Goal: Information Seeking & Learning: Find specific fact

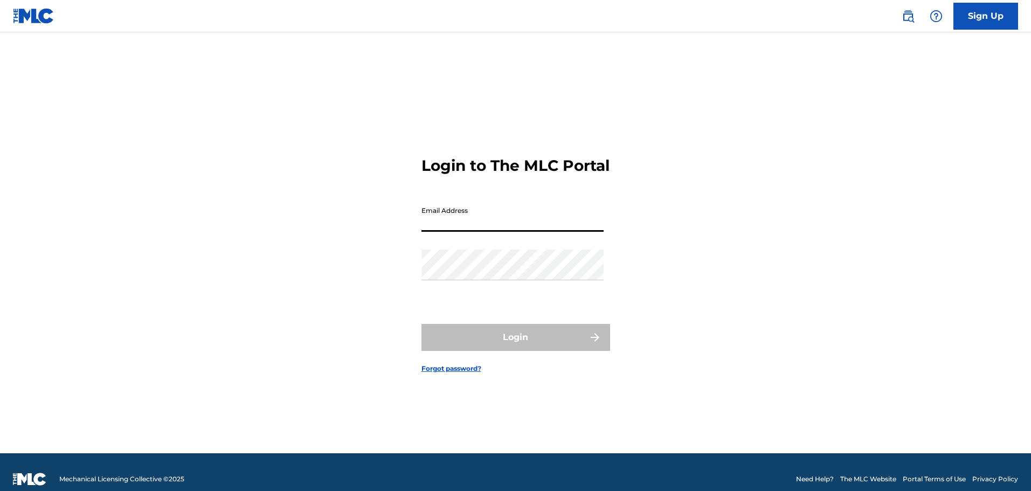
type input "[EMAIL_ADDRESS][PERSON_NAME][DOMAIN_NAME]"
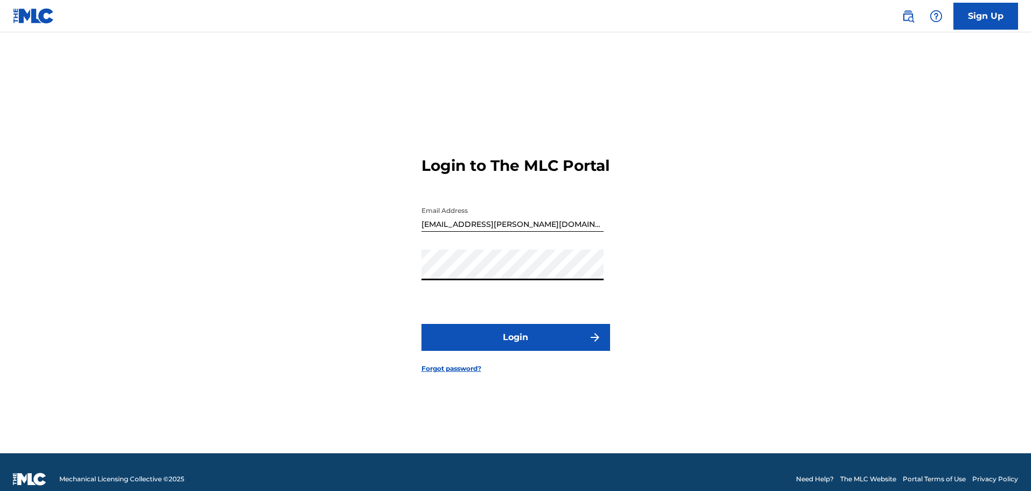
click at [422, 324] on button "Login" at bounding box center [516, 337] width 189 height 27
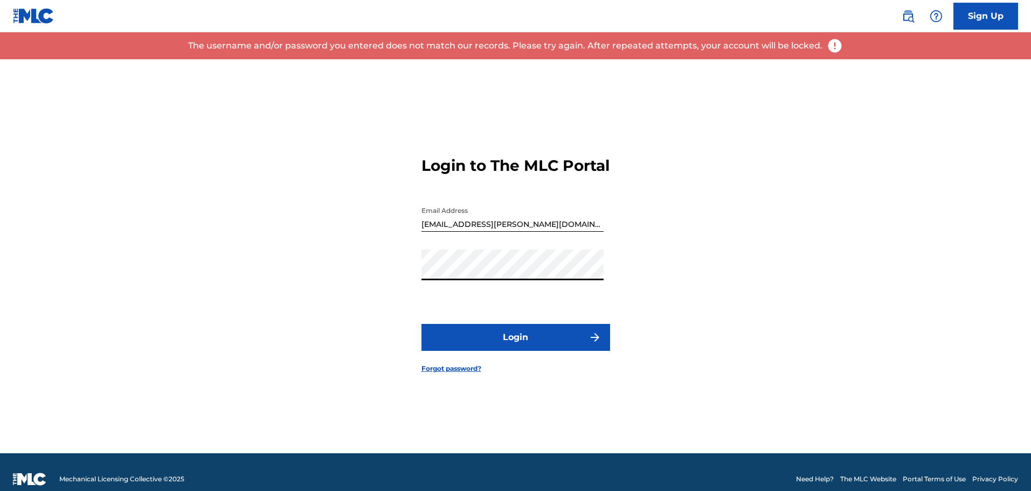
click at [404, 275] on div "Login to The MLC Portal Email Address [EMAIL_ADDRESS][PERSON_NAME][DOMAIN_NAME]…" at bounding box center [516, 256] width 755 height 394
click at [422, 324] on button "Login" at bounding box center [516, 337] width 189 height 27
click at [393, 280] on div "Login to The MLC Portal Email Address [EMAIL_ADDRESS][PERSON_NAME][DOMAIN_NAME]…" at bounding box center [516, 256] width 755 height 394
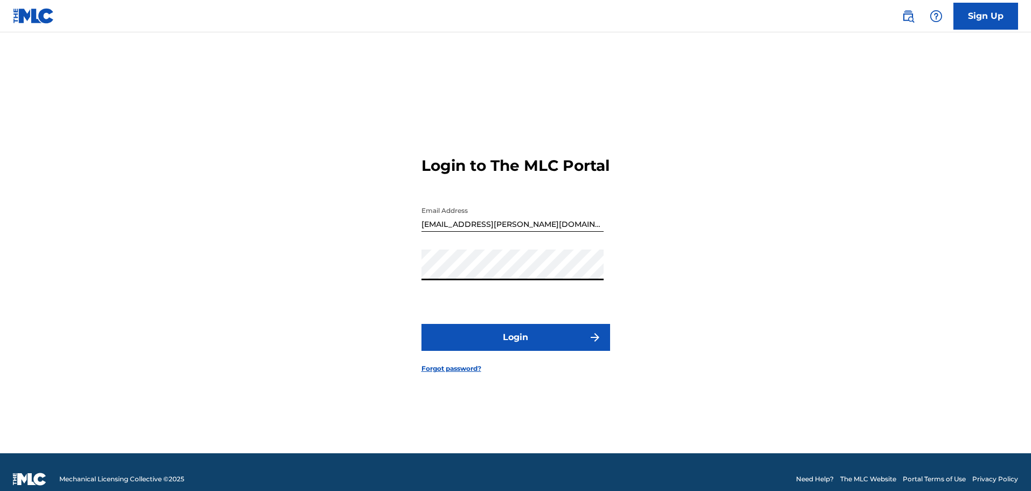
click at [422, 324] on button "Login" at bounding box center [516, 337] width 189 height 27
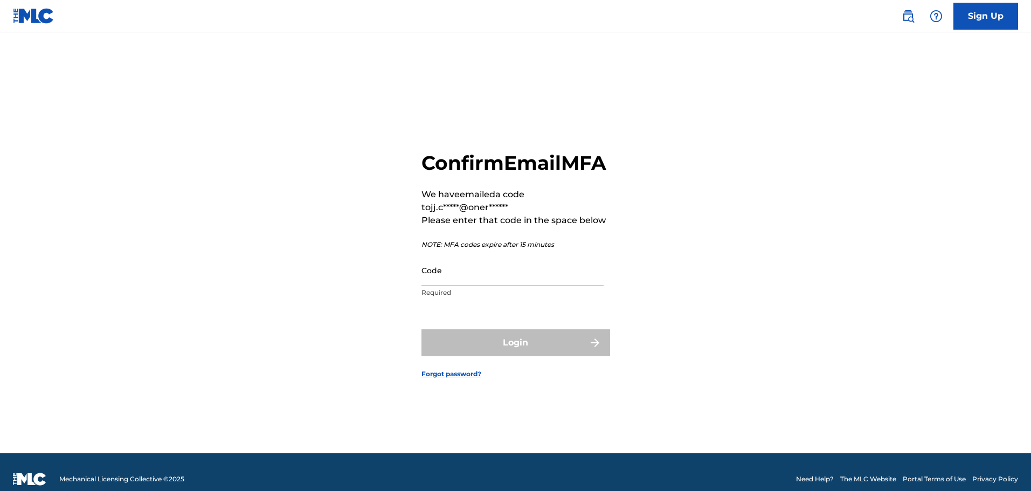
click at [513, 286] on input "Code" at bounding box center [513, 270] width 182 height 31
paste input "185663"
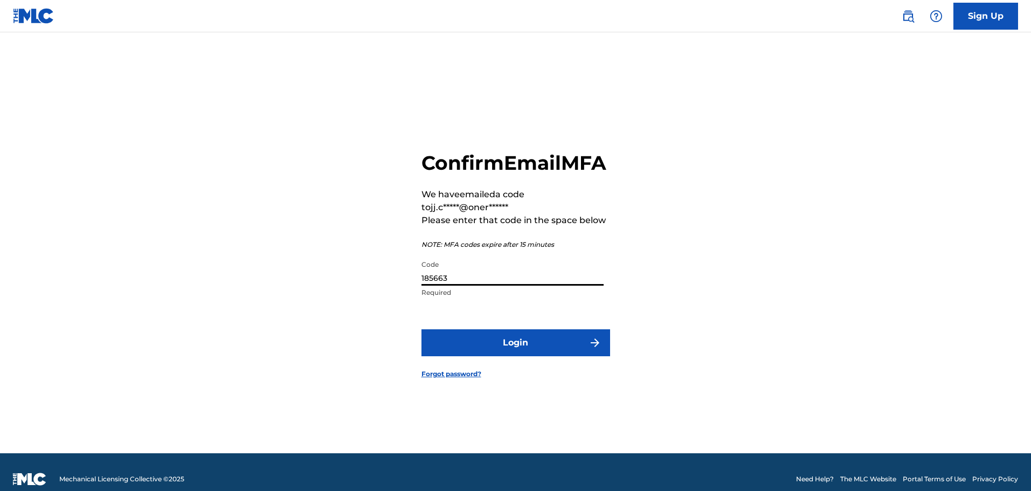
type input "185663"
click at [506, 356] on button "Login" at bounding box center [516, 342] width 189 height 27
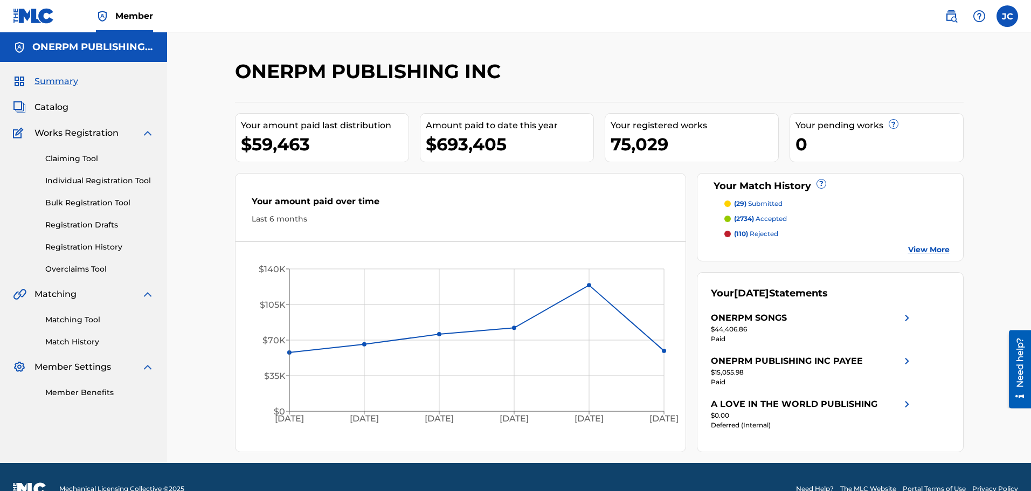
click at [65, 111] on span "Catalog" at bounding box center [51, 107] width 34 height 13
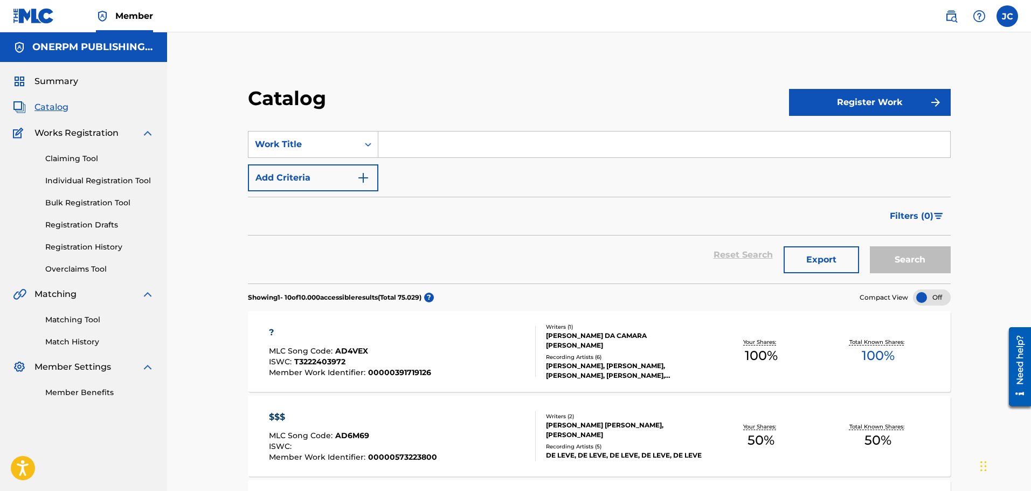
click at [393, 139] on input "Search Form" at bounding box center [664, 145] width 572 height 26
type input "El Debate"
click at [920, 266] on button "Search" at bounding box center [910, 259] width 81 height 27
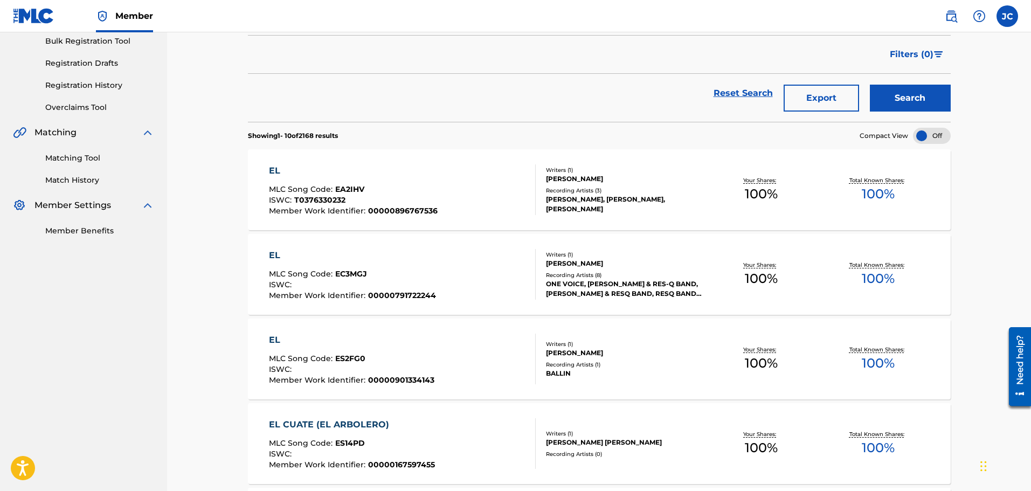
scroll to position [54, 0]
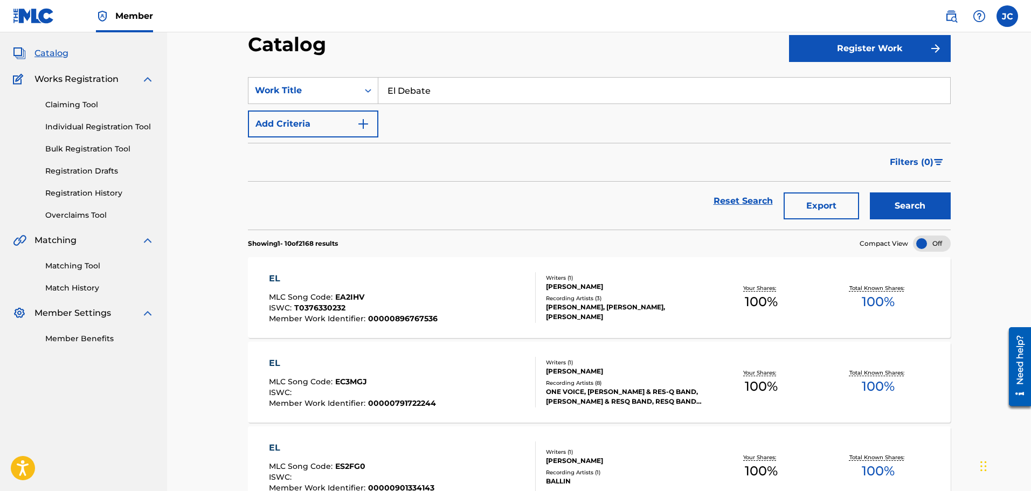
click at [349, 125] on button "Add Criteria" at bounding box center [313, 124] width 130 height 27
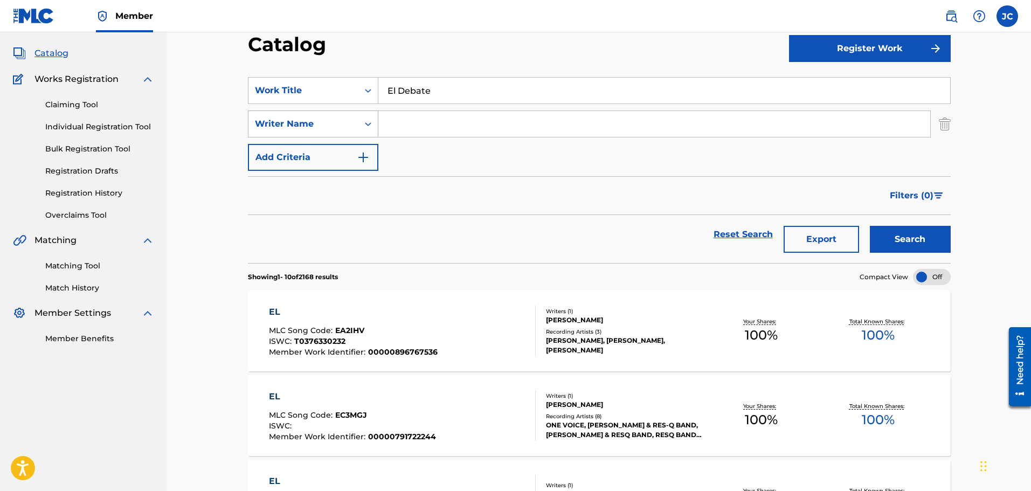
click at [367, 122] on icon "Search Form" at bounding box center [368, 124] width 11 height 11
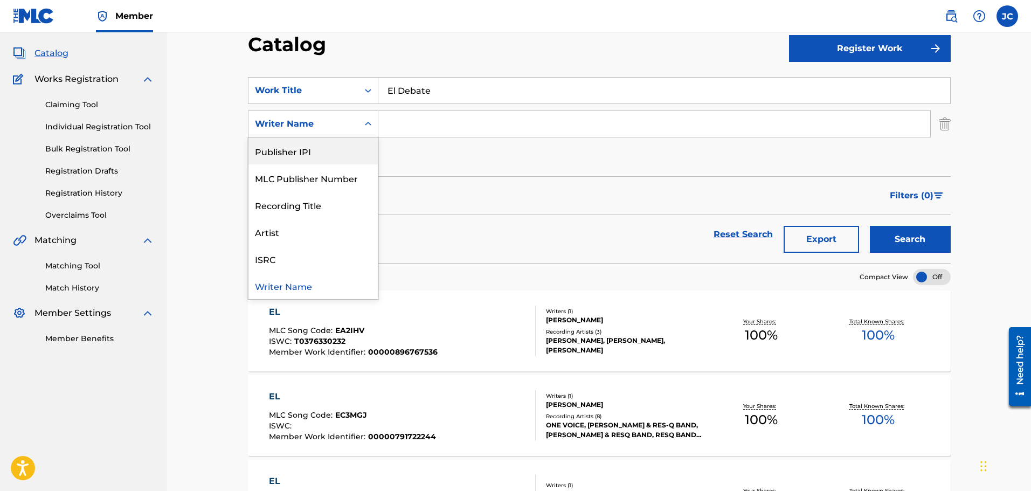
click at [425, 132] on input "Search Form" at bounding box center [654, 124] width 552 height 26
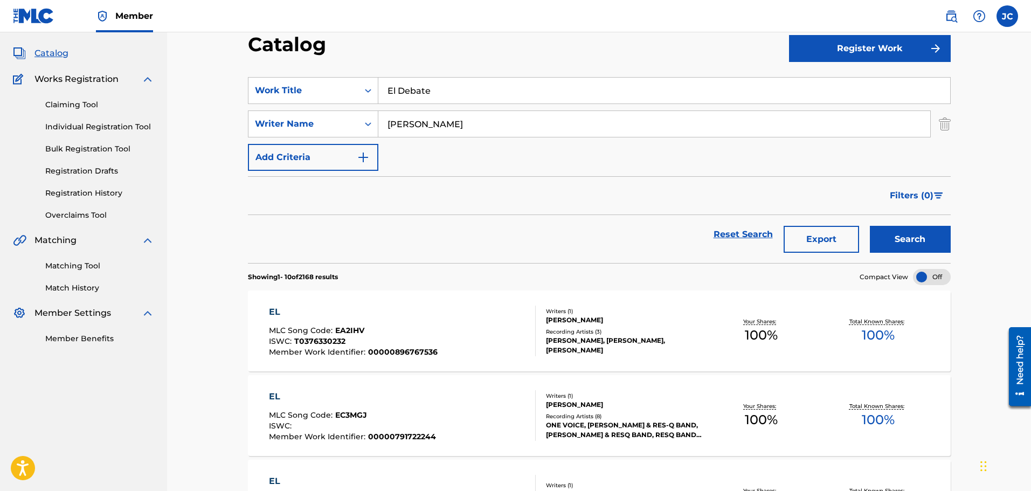
type input "[PERSON_NAME]"
click at [870, 226] on button "Search" at bounding box center [910, 239] width 81 height 27
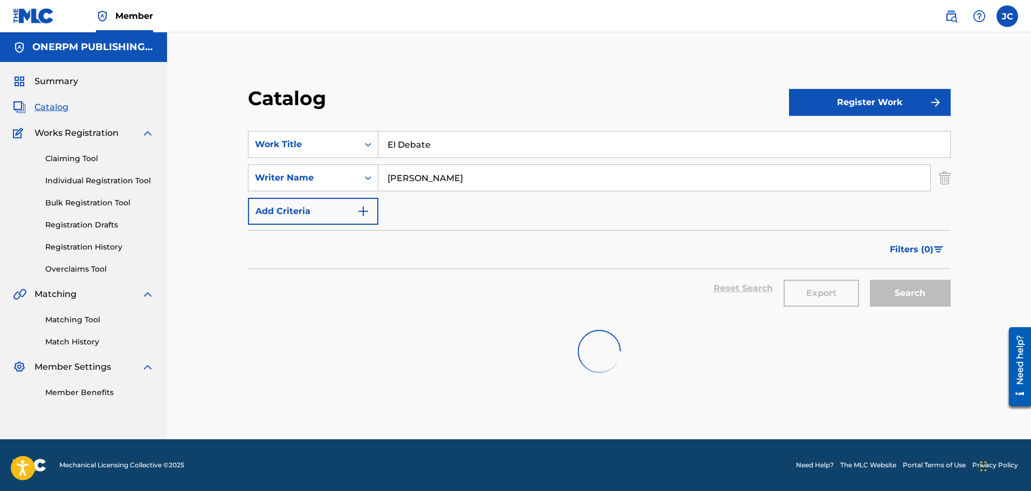
scroll to position [0, 0]
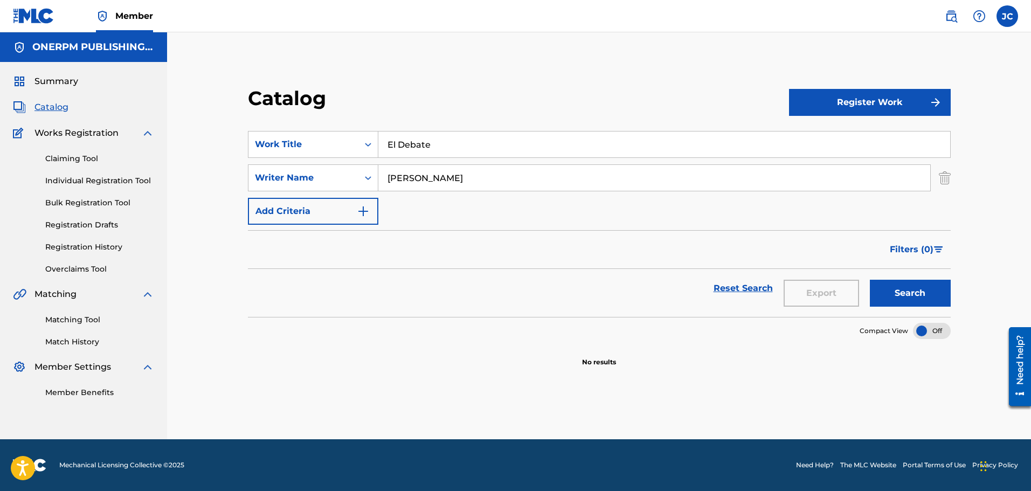
click at [69, 321] on link "Matching Tool" at bounding box center [99, 319] width 109 height 11
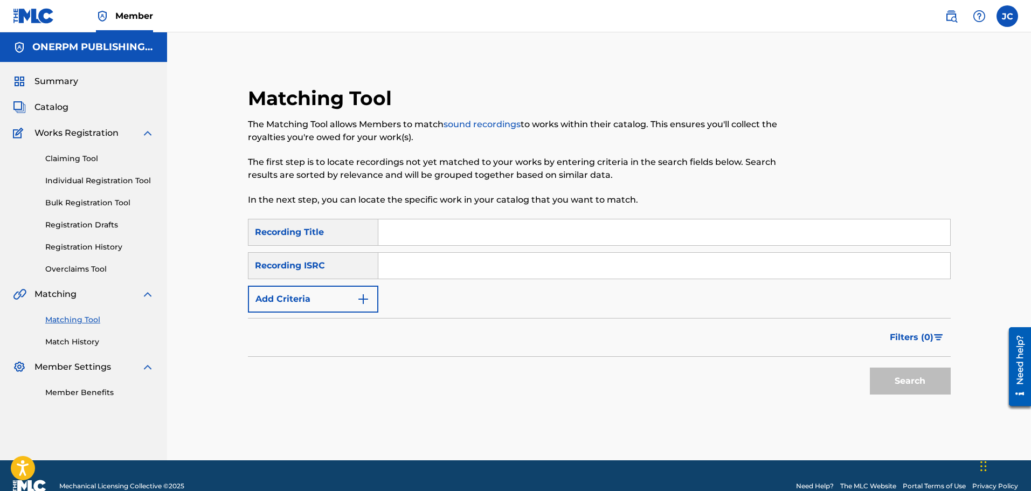
click at [73, 85] on span "Summary" at bounding box center [56, 81] width 44 height 13
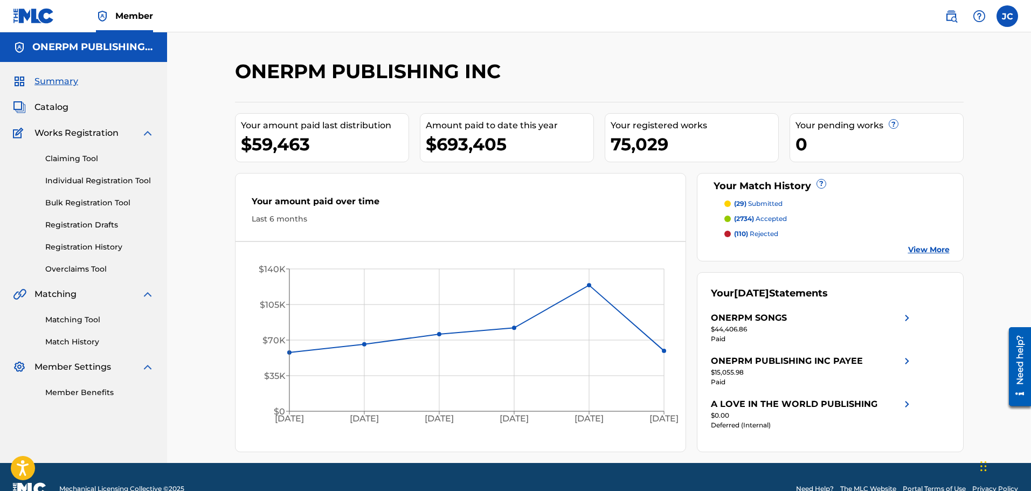
click at [945, 17] on img at bounding box center [951, 16] width 13 height 13
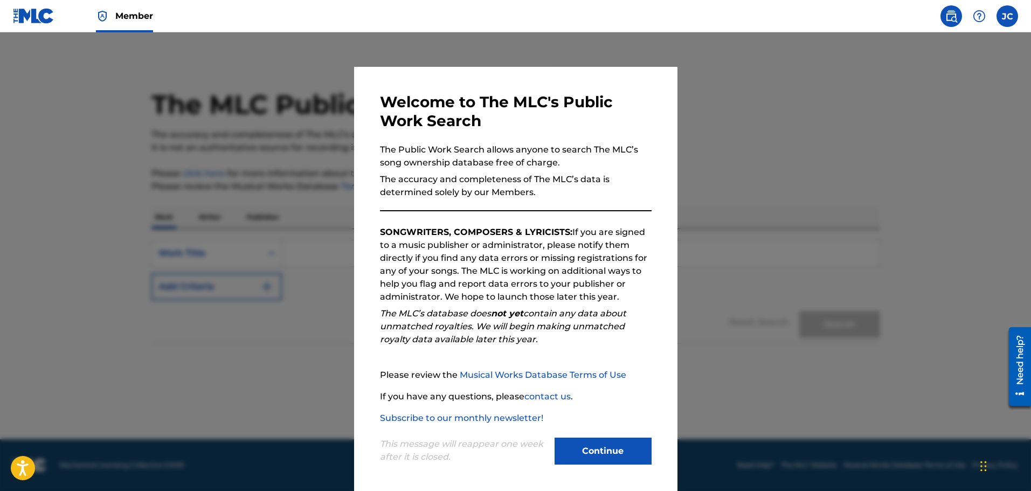
click at [588, 451] on button "Continue" at bounding box center [603, 451] width 97 height 27
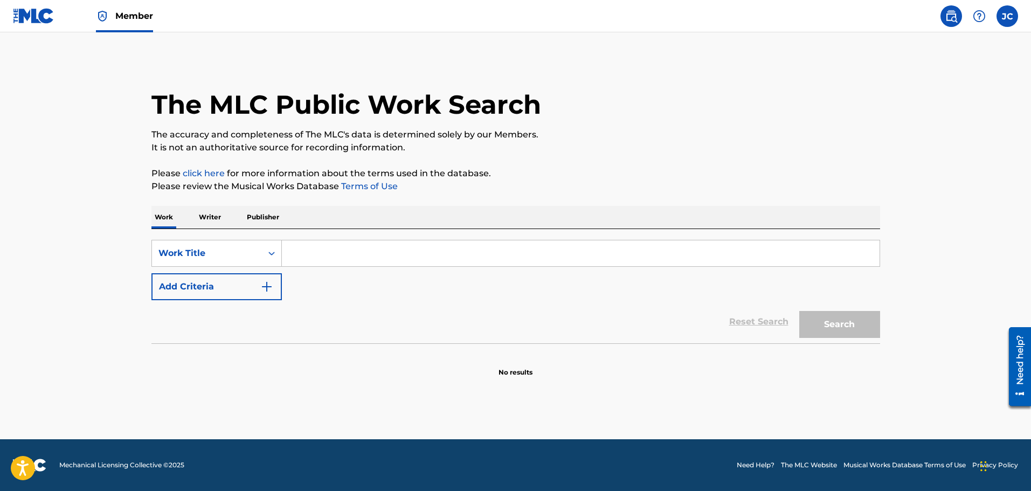
click at [350, 260] on input "Search Form" at bounding box center [581, 253] width 598 height 26
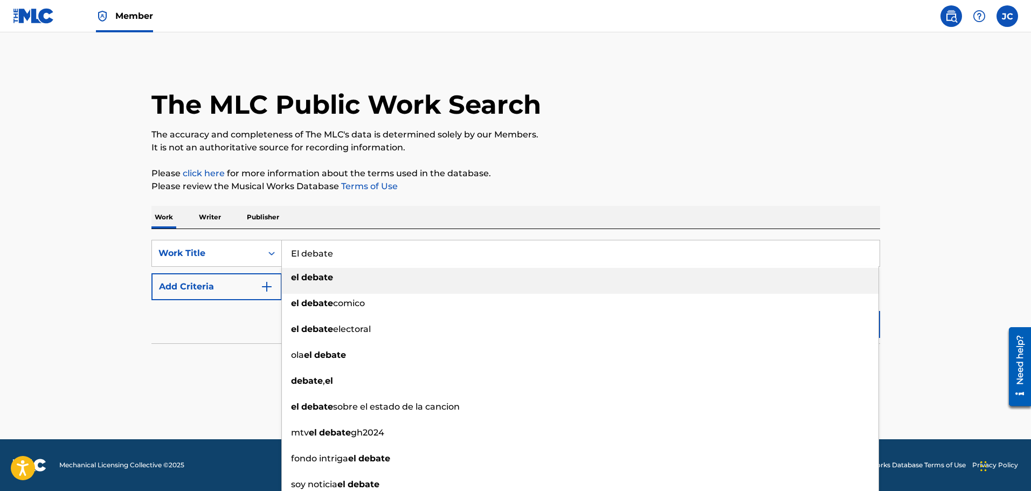
drag, startPoint x: 349, startPoint y: 268, endPoint x: 309, endPoint y: 281, distance: 42.3
click at [349, 269] on div "el debate" at bounding box center [580, 277] width 597 height 19
type input "el debate"
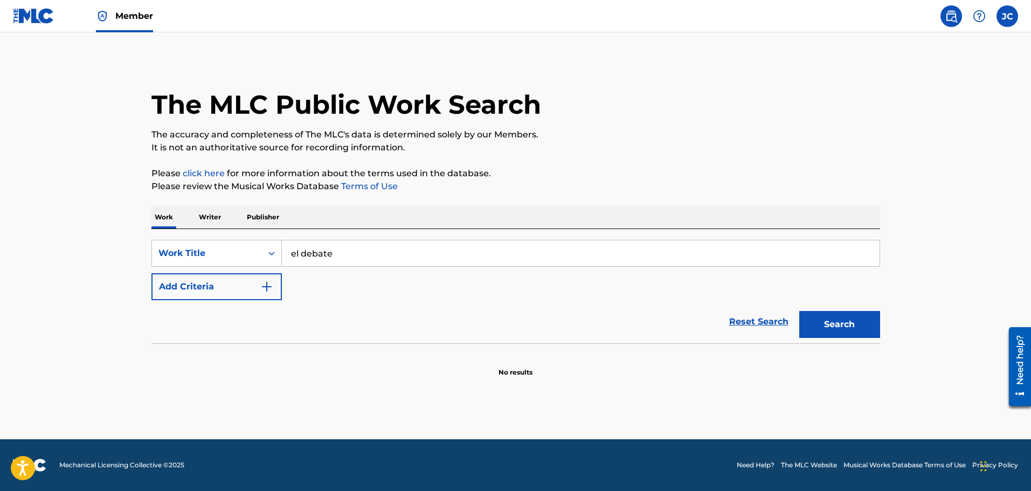
drag, startPoint x: 286, startPoint y: 280, endPoint x: 267, endPoint y: 287, distance: 20.3
click at [284, 280] on div "SearchWithCriteriada23282d-1fb2-49eb-b717-b2f7187238a3 Work Title el debate Add…" at bounding box center [515, 270] width 729 height 60
click at [256, 289] on button "Add Criteria" at bounding box center [216, 286] width 130 height 27
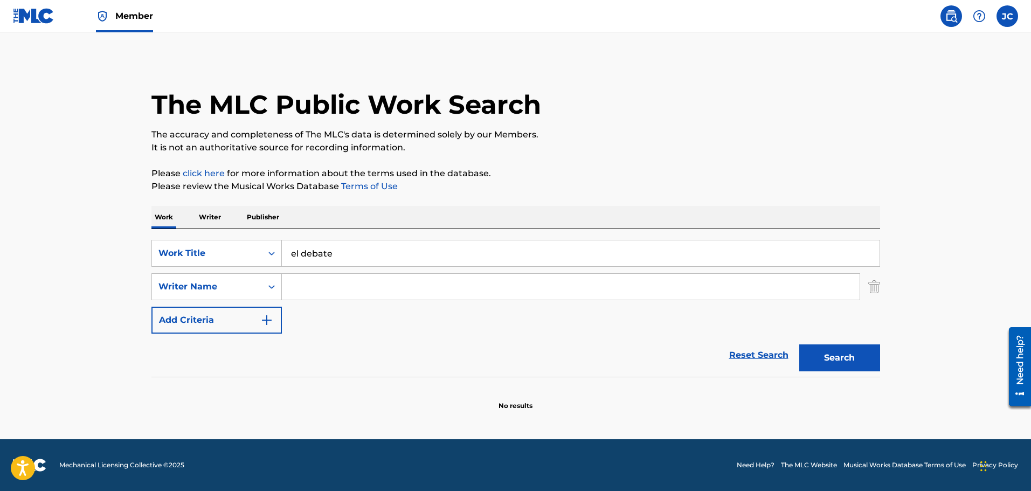
click at [329, 278] on input "Search Form" at bounding box center [571, 287] width 578 height 26
click at [799, 344] on button "Search" at bounding box center [839, 357] width 81 height 27
click at [813, 368] on button "Search" at bounding box center [839, 357] width 81 height 27
drag, startPoint x: 397, startPoint y: 294, endPoint x: 115, endPoint y: 278, distance: 282.4
click at [149, 279] on div "The MLC Public Work Search The accuracy and completeness of The MLC's data is d…" at bounding box center [516, 234] width 755 height 351
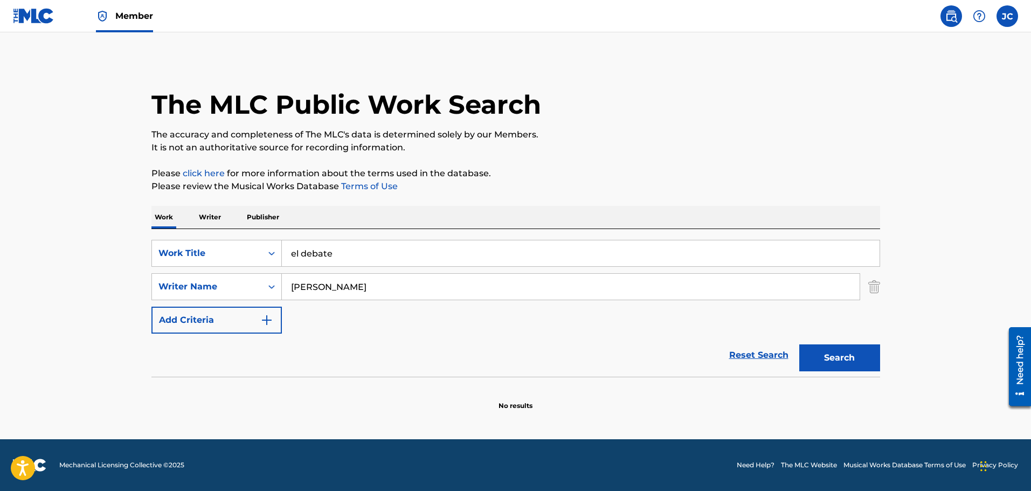
paste input "és Pé"
type input "[PERSON_NAME]"
click at [821, 365] on button "Search" at bounding box center [839, 357] width 81 height 27
drag, startPoint x: 335, startPoint y: 256, endPoint x: 263, endPoint y: 238, distance: 73.7
click at [263, 238] on div "SearchWithCriteriada23282d-1fb2-49eb-b717-b2f7187238a3 Work Title el debate Sea…" at bounding box center [515, 303] width 729 height 148
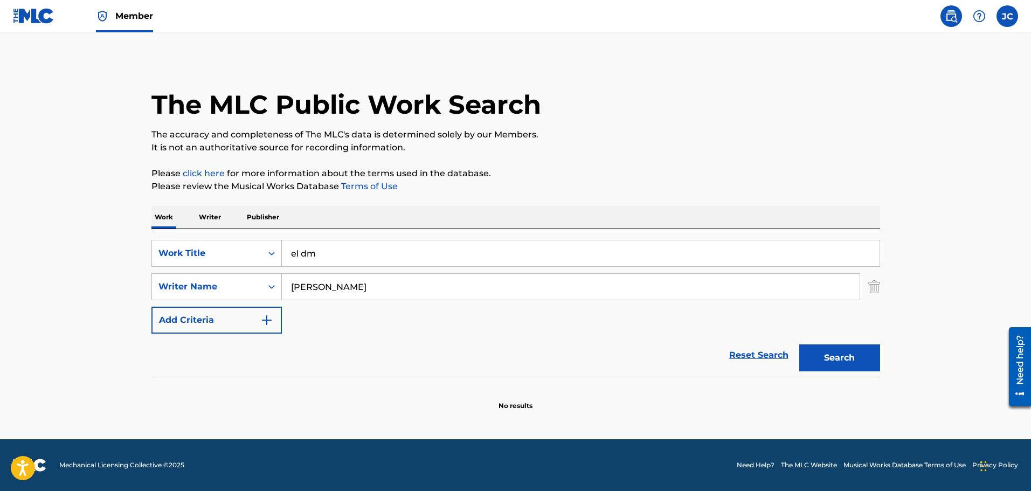
type input "el dm"
click at [833, 358] on button "Search" at bounding box center [839, 357] width 81 height 27
click at [318, 321] on div "SearchWithCriteriada23282d-1fb2-49eb-b717-b2f7187238a3 Work Title el dm SearchW…" at bounding box center [515, 287] width 729 height 94
drag, startPoint x: 397, startPoint y: 285, endPoint x: 292, endPoint y: 288, distance: 104.6
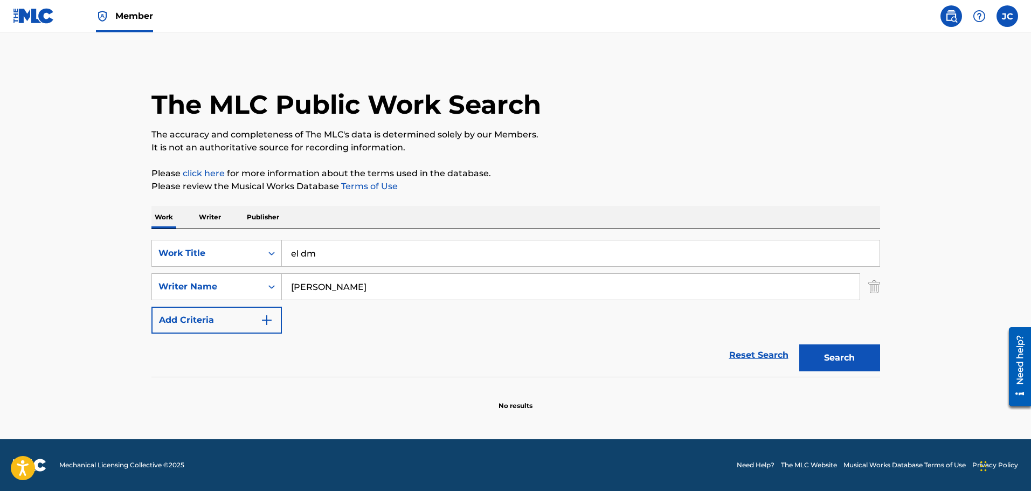
click at [292, 288] on input "[PERSON_NAME]" at bounding box center [571, 287] width 578 height 26
click at [859, 364] on button "Search" at bounding box center [839, 357] width 81 height 27
drag, startPoint x: 174, startPoint y: 281, endPoint x: 185, endPoint y: 288, distance: 14.1
click at [174, 281] on div "Writer Name" at bounding box center [206, 286] width 97 height 13
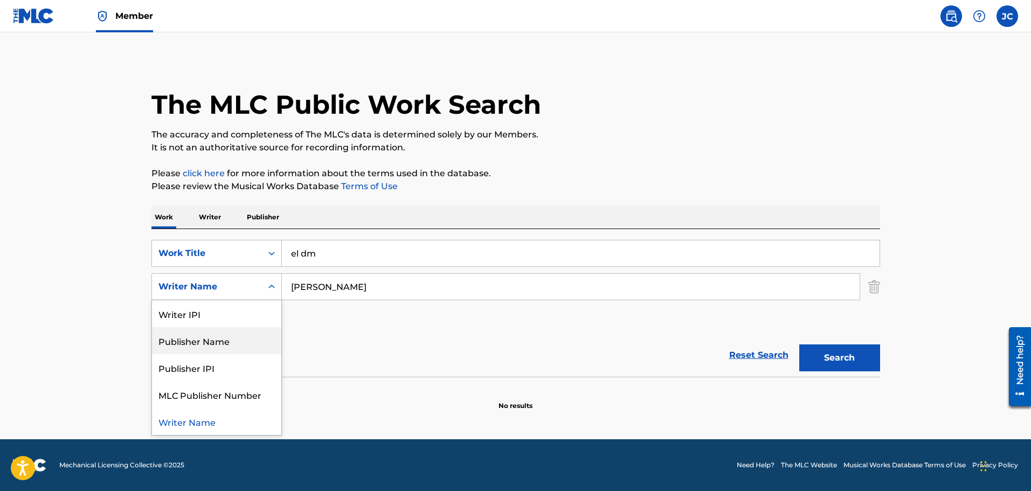
click at [193, 319] on div "Writer IPI" at bounding box center [216, 313] width 129 height 27
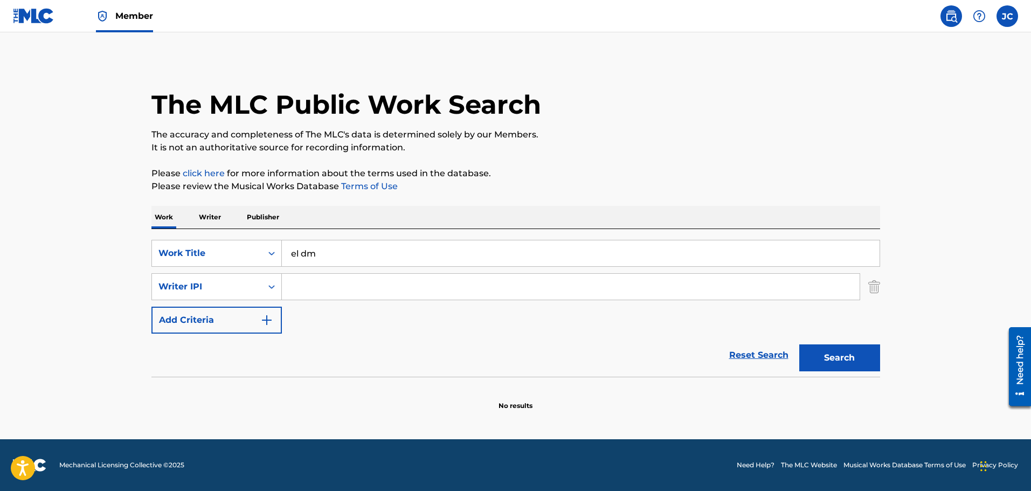
drag, startPoint x: 478, startPoint y: 288, endPoint x: 482, endPoint y: 294, distance: 7.3
click at [478, 288] on input "Search Form" at bounding box center [571, 287] width 578 height 26
paste input "01160948352"
type input "01160948352"
click at [824, 363] on button "Search" at bounding box center [839, 357] width 81 height 27
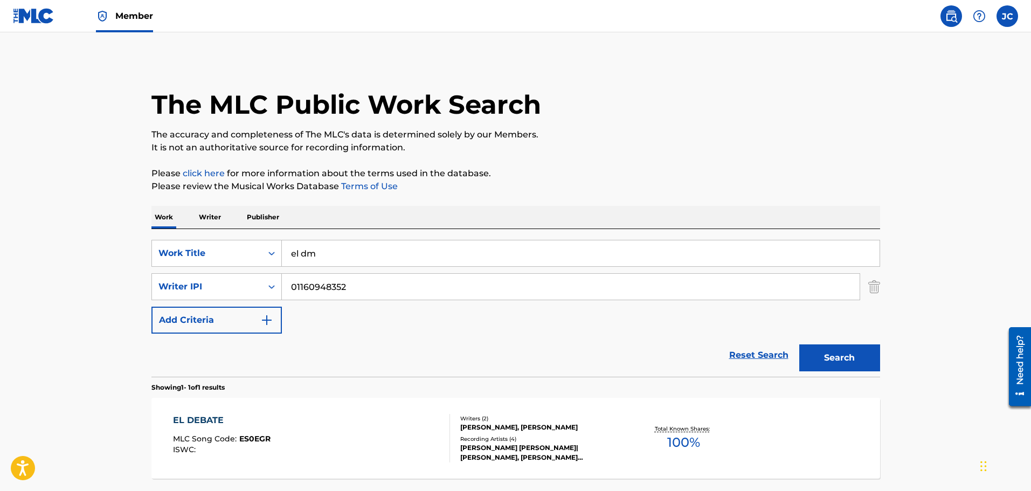
scroll to position [95, 0]
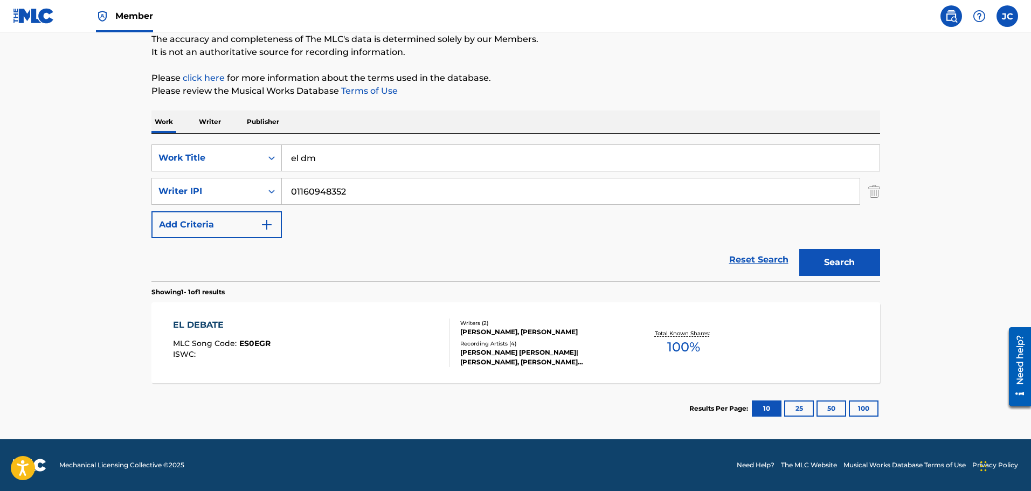
click at [269, 355] on div "ISWC :" at bounding box center [222, 354] width 98 height 8
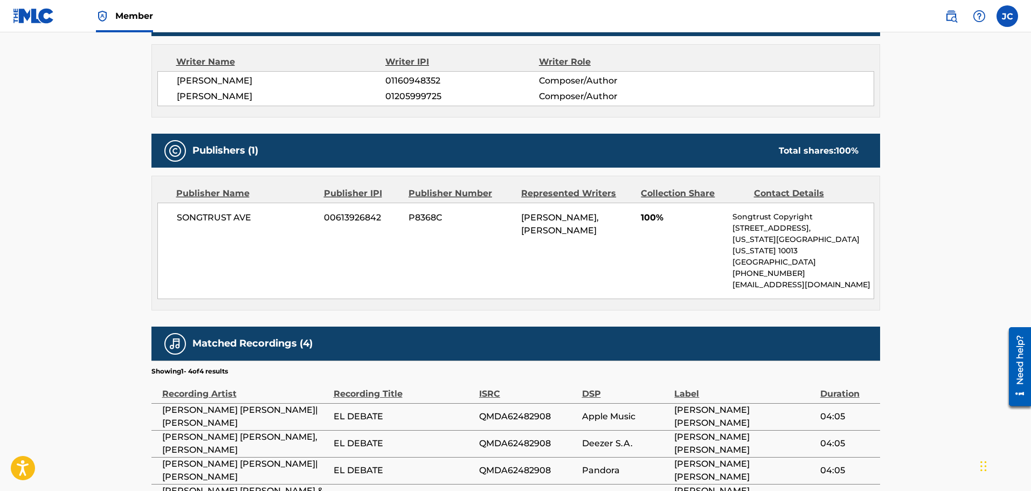
scroll to position [108, 0]
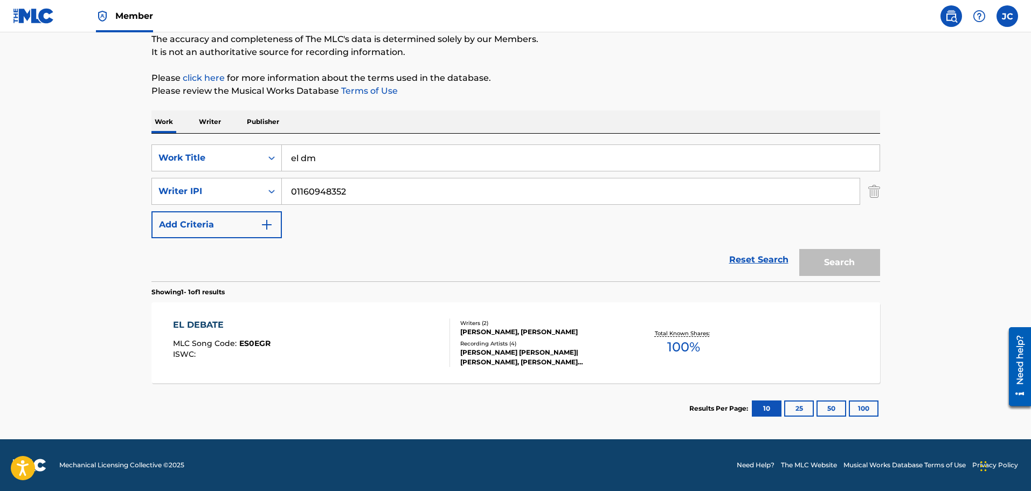
scroll to position [95, 0]
click at [438, 321] on div "EL DEBATE MLC Song Code : ES0EGR ISWC :" at bounding box center [311, 343] width 277 height 49
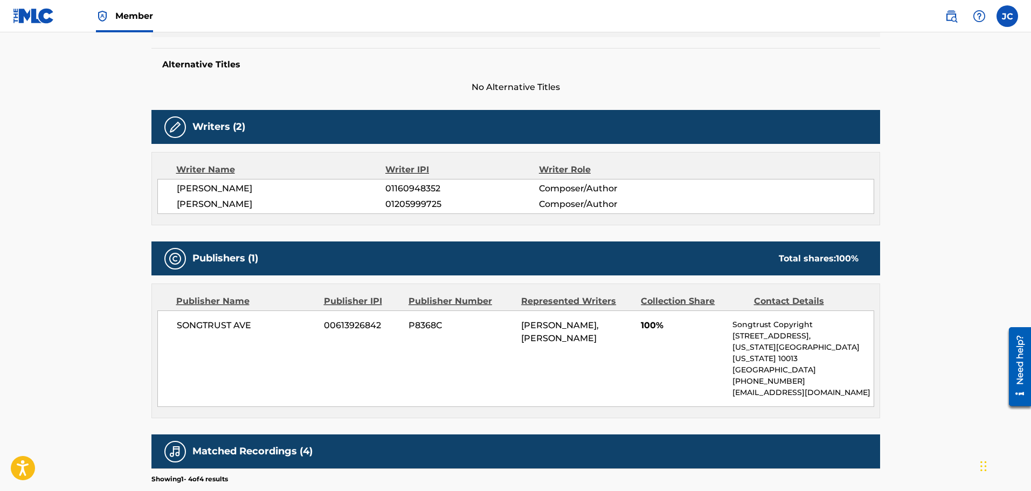
scroll to position [108, 0]
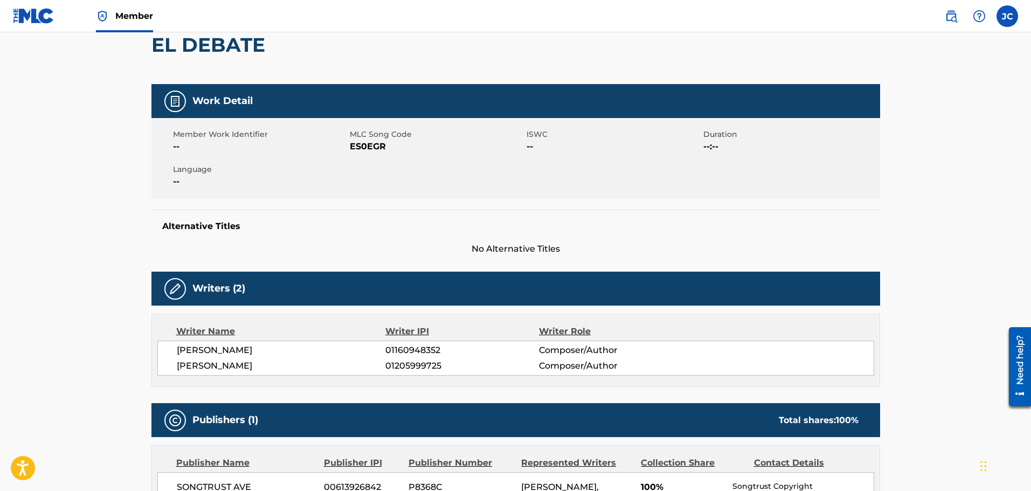
scroll to position [95, 0]
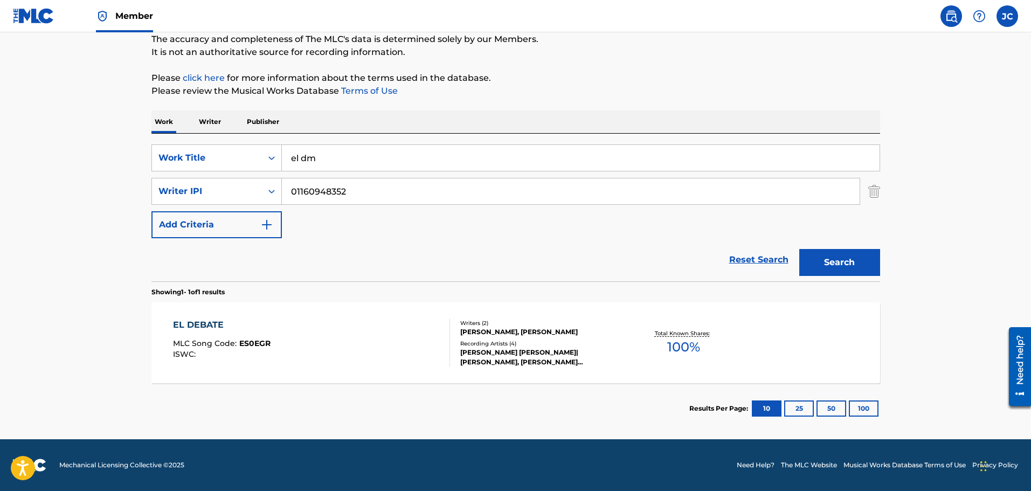
drag, startPoint x: 351, startPoint y: 157, endPoint x: 0, endPoint y: 91, distance: 357.1
click at [44, 119] on main "The MLC Public Work Search The accuracy and completeness of The MLC's data is d…" at bounding box center [515, 188] width 1031 height 502
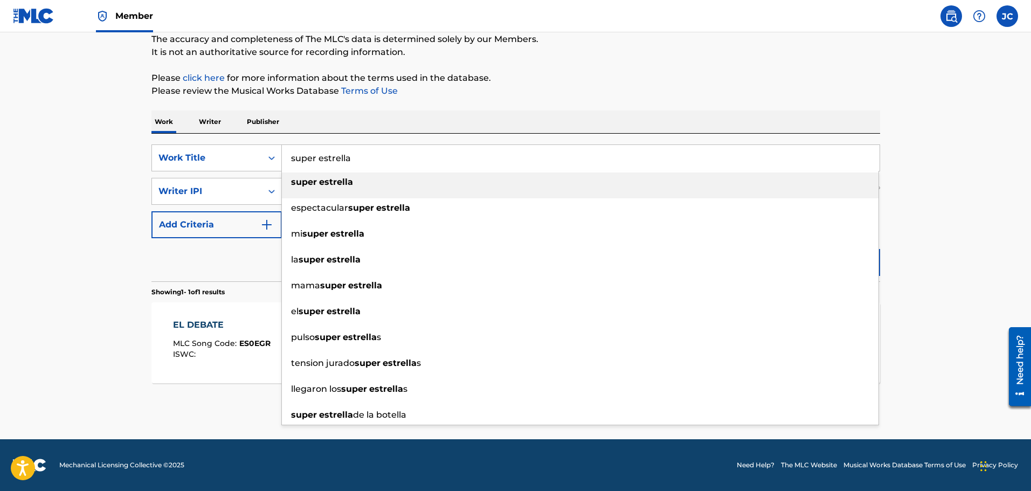
type input "super estrella"
click at [297, 181] on strong "super" at bounding box center [304, 182] width 26 height 10
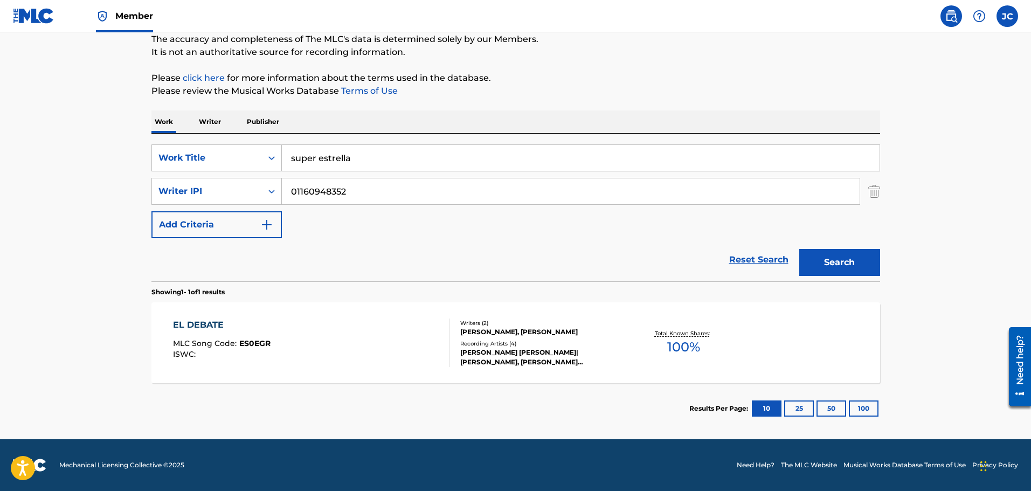
click at [239, 370] on div "EL DEBATE MLC Song Code : ES0EGR ISWC : Writers ( 2 ) [PERSON_NAME], [PERSON_NA…" at bounding box center [515, 342] width 729 height 81
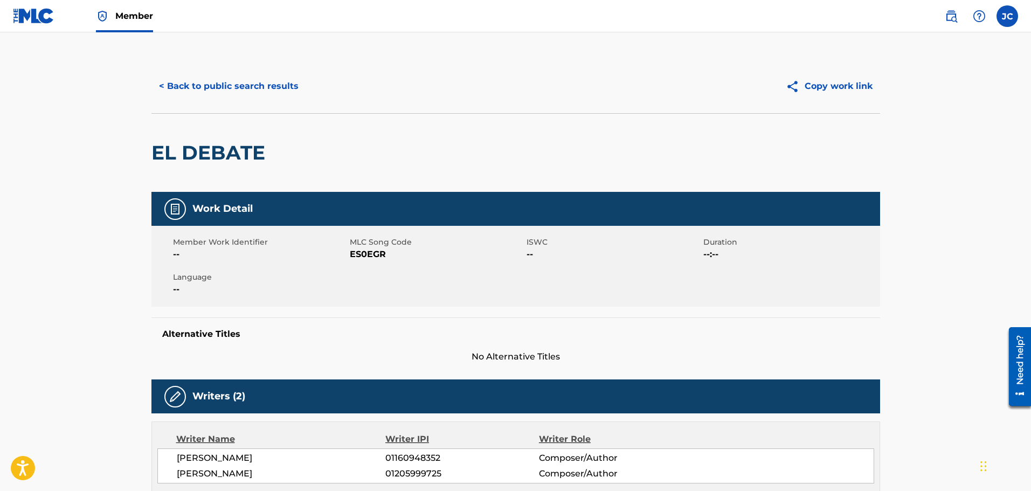
scroll to position [34, 0]
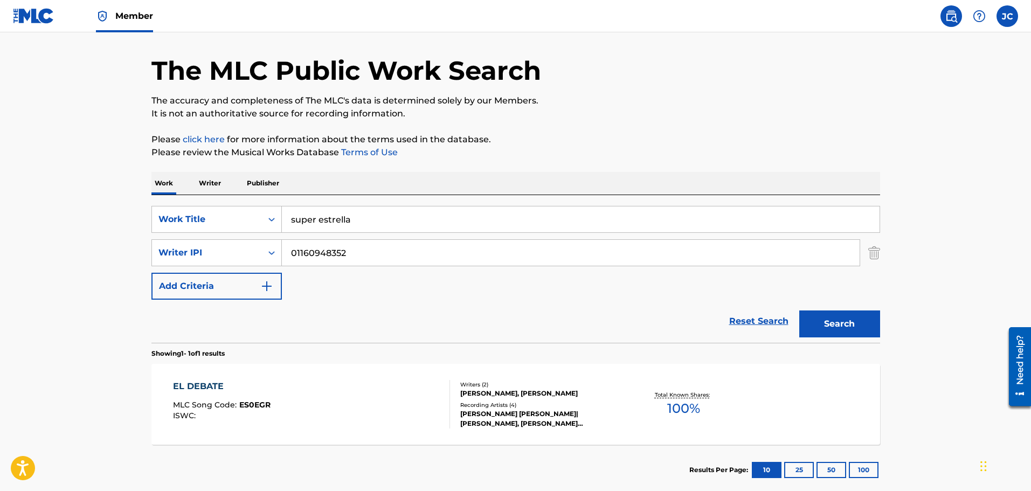
click at [874, 330] on button "Search" at bounding box center [839, 323] width 81 height 27
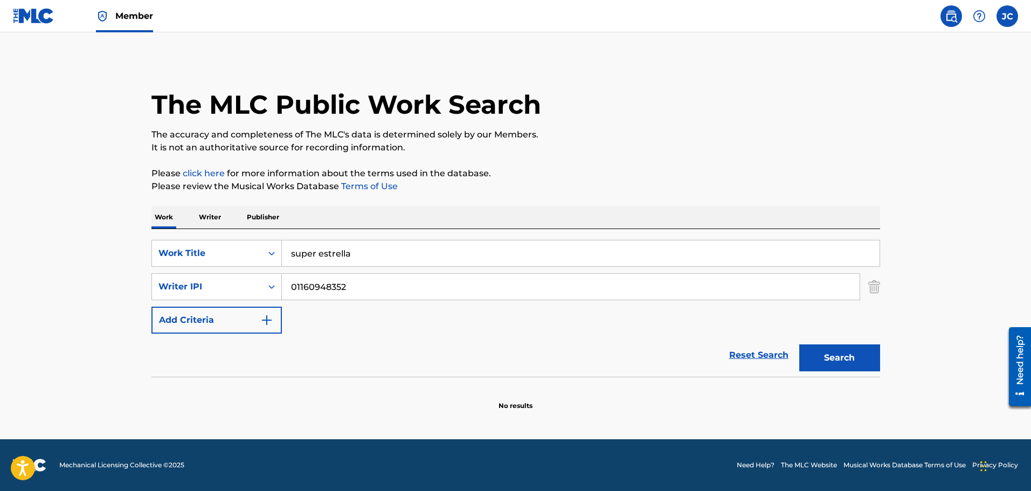
scroll to position [0, 0]
click at [321, 255] on input "super estrella" at bounding box center [581, 253] width 598 height 26
type input "superestrella"
click at [810, 342] on div "Search" at bounding box center [837, 355] width 86 height 43
click at [853, 362] on button "Search" at bounding box center [839, 357] width 81 height 27
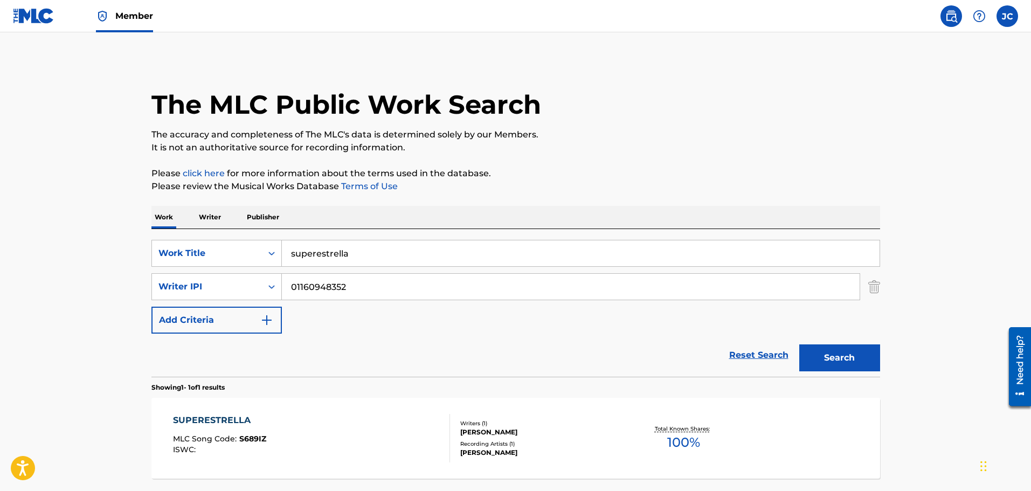
scroll to position [54, 0]
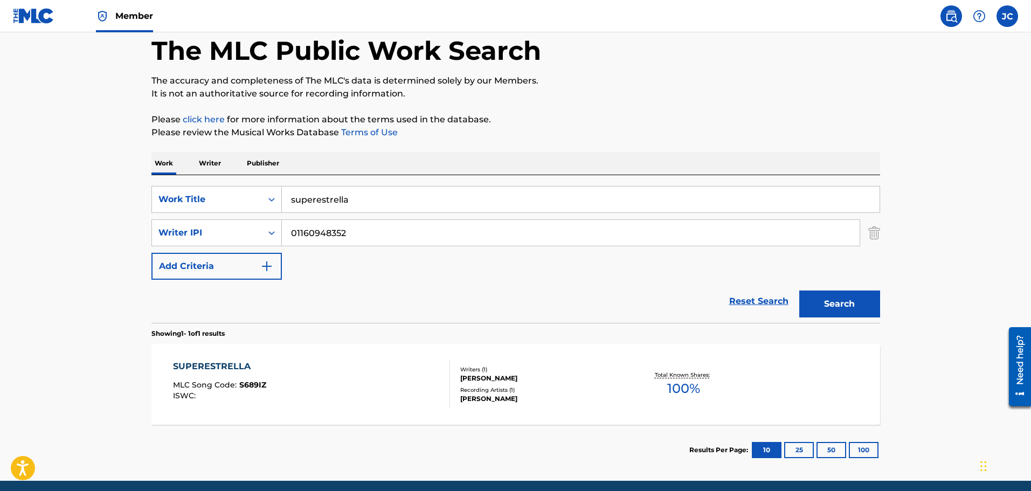
click at [403, 382] on div "SUPERESTRELLA MLC Song Code : S689IZ ISWC :" at bounding box center [311, 384] width 277 height 49
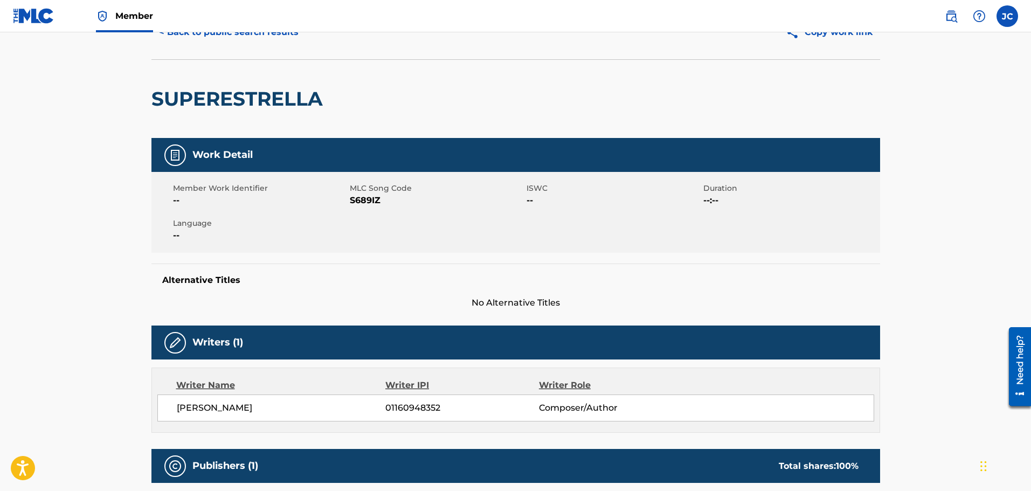
scroll to position [162, 0]
